Goal: Task Accomplishment & Management: Manage account settings

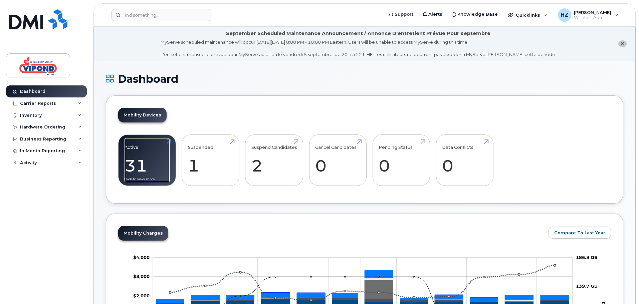
click at [148, 156] on link "Active 31 -96%" at bounding box center [146, 160] width 45 height 44
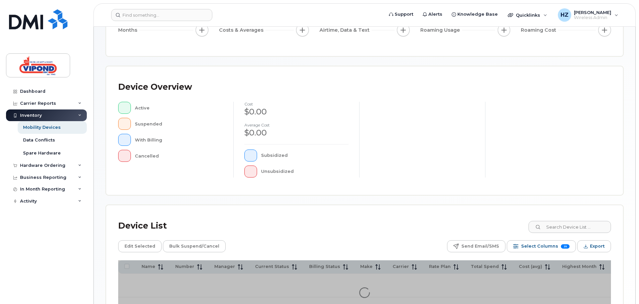
scroll to position [157, 0]
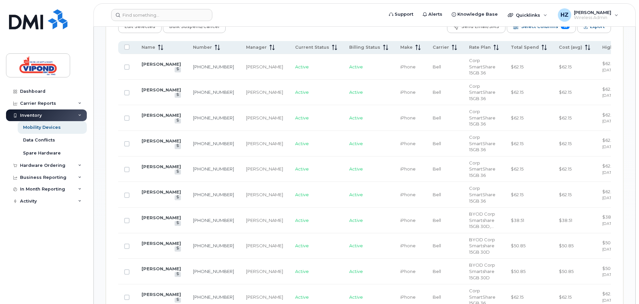
scroll to position [369, 0]
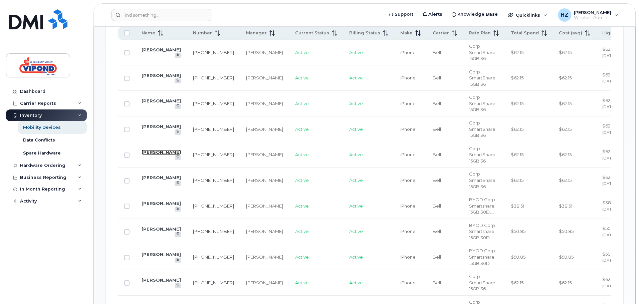
click at [152, 154] on link "[PERSON_NAME]" at bounding box center [160, 152] width 39 height 5
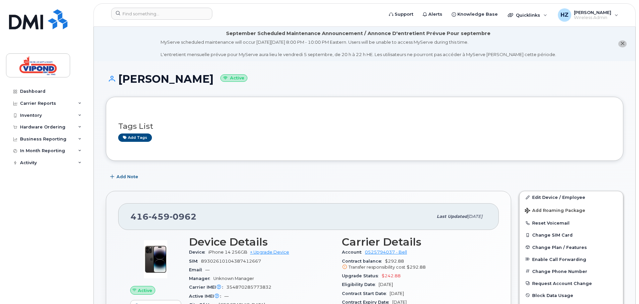
scroll to position [100, 0]
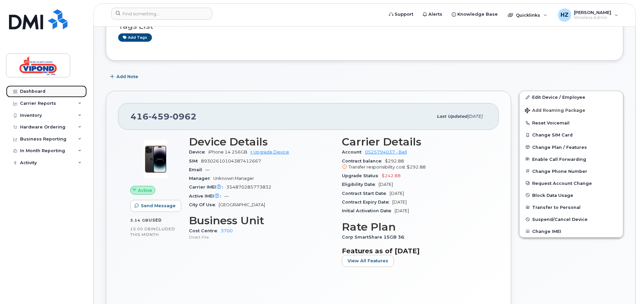
click at [50, 90] on link "Dashboard" at bounding box center [46, 91] width 81 height 12
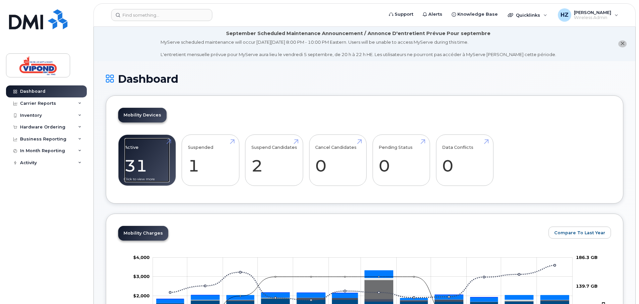
click at [153, 170] on link "Active 31 -96%" at bounding box center [146, 160] width 45 height 44
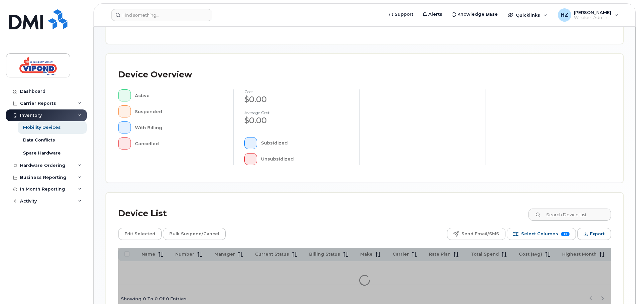
scroll to position [157, 0]
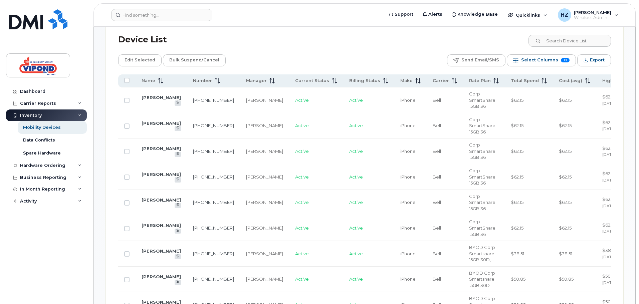
scroll to position [335, 0]
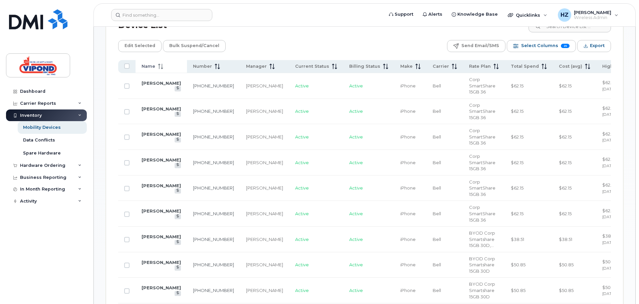
click at [159, 63] on span at bounding box center [159, 66] width 8 height 6
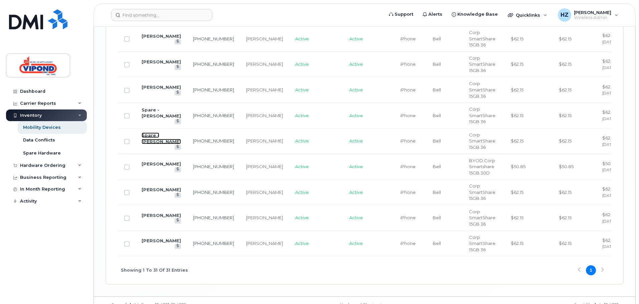
scroll to position [961, 0]
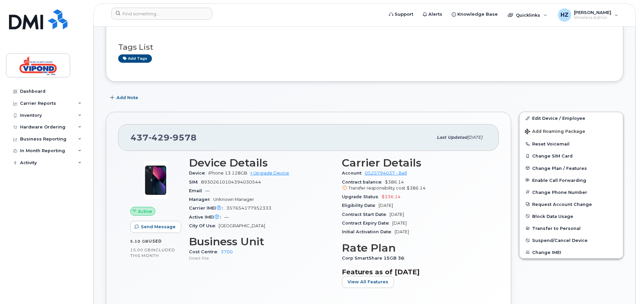
scroll to position [100, 0]
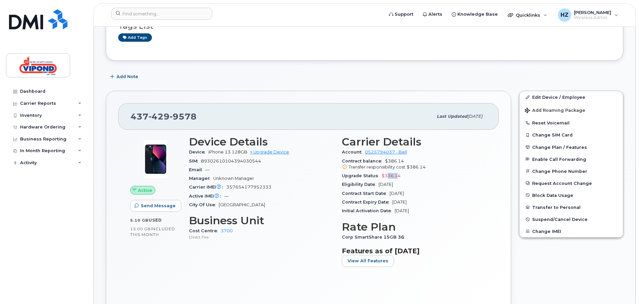
drag, startPoint x: 387, startPoint y: 176, endPoint x: 395, endPoint y: 176, distance: 8.0
click at [395, 176] on span "$336.14" at bounding box center [390, 175] width 19 height 5
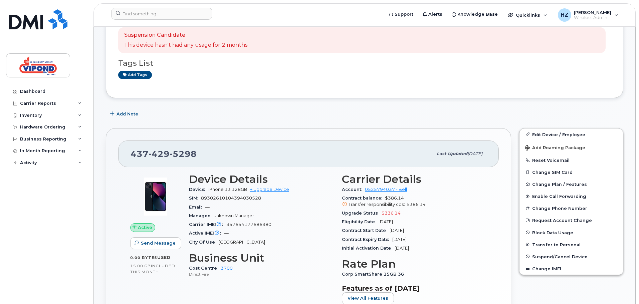
scroll to position [100, 0]
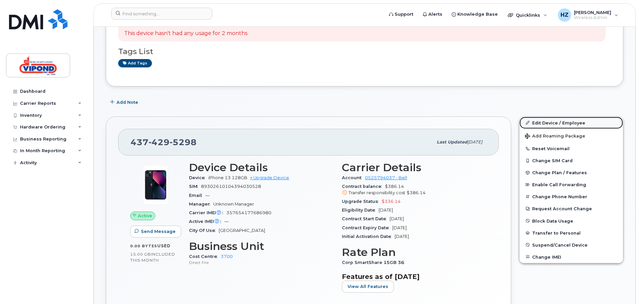
click at [552, 120] on link "Edit Device / Employee" at bounding box center [570, 123] width 103 height 12
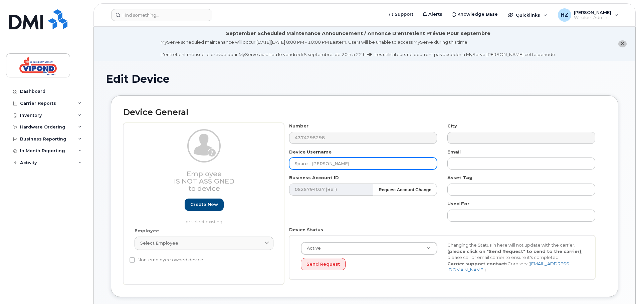
drag, startPoint x: 363, startPoint y: 164, endPoint x: 224, endPoint y: 153, distance: 139.6
click at [217, 154] on div "Employee Is not assigned to device Create new or select existing Employee Selec…" at bounding box center [364, 204] width 483 height 162
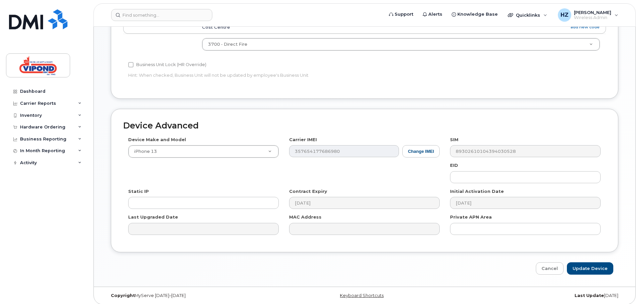
scroll to position [314, 0]
type input "John Mcaulay"
click at [590, 261] on input "Update Device" at bounding box center [590, 267] width 46 height 12
type input "Saving..."
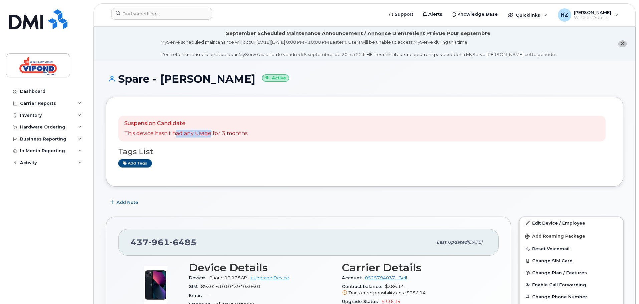
drag, startPoint x: 175, startPoint y: 134, endPoint x: 211, endPoint y: 139, distance: 36.7
click at [211, 139] on div "Suspension Candidate This device hasn't had any usage for 3 months" at bounding box center [361, 129] width 487 height 26
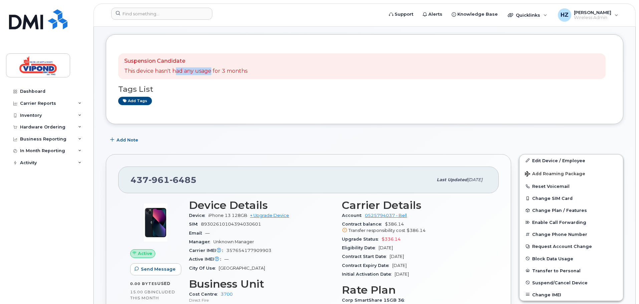
scroll to position [67, 0]
